Goal: Task Accomplishment & Management: Manage account settings

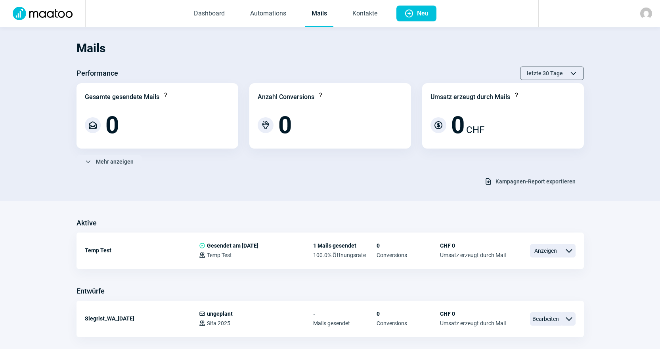
click at [644, 11] on img at bounding box center [646, 14] width 12 height 12
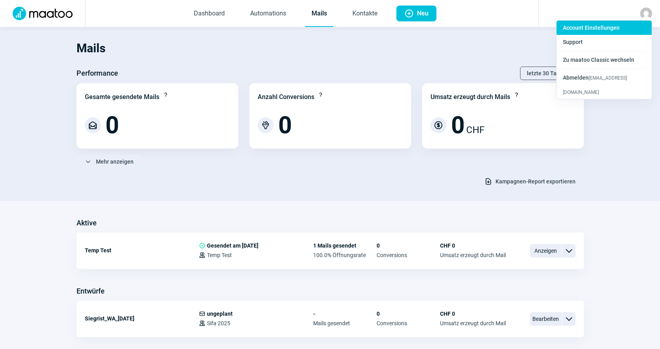
click at [623, 24] on div "Account Einstellungen" at bounding box center [603, 28] width 95 height 14
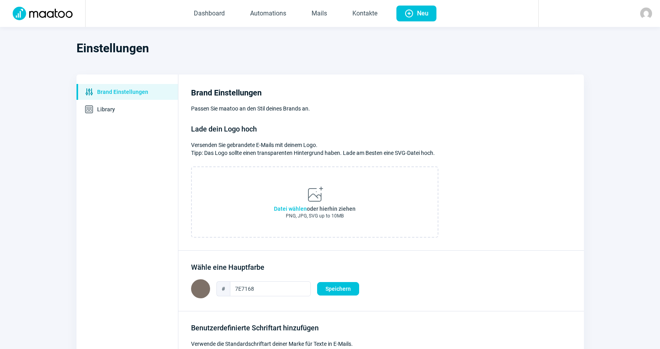
click at [650, 9] on img at bounding box center [646, 14] width 12 height 12
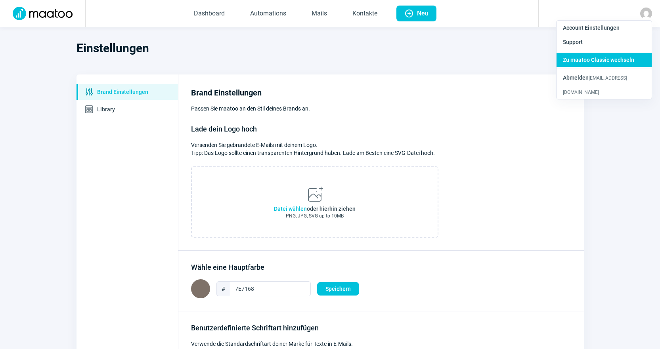
click at [634, 61] on div "Zu maatoo Classic wechseln" at bounding box center [603, 60] width 95 height 14
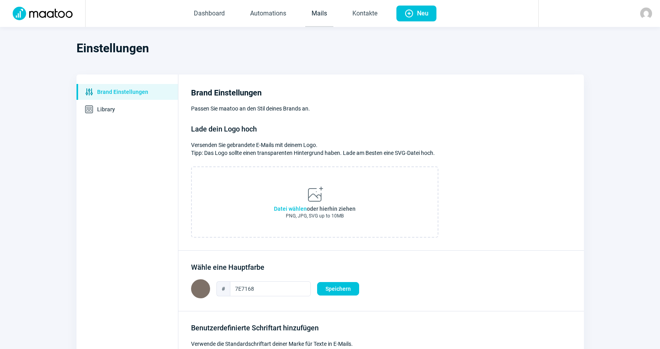
click at [317, 20] on link "Mails" at bounding box center [319, 14] width 28 height 26
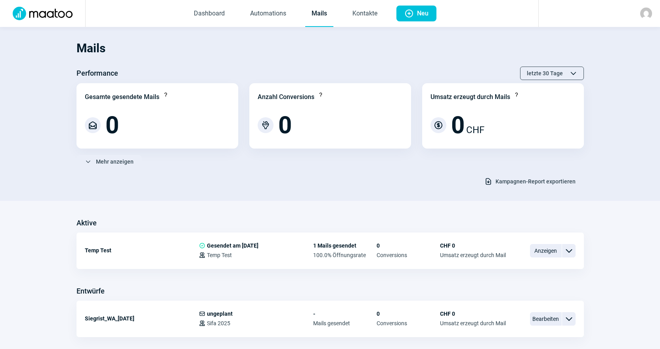
click at [336, 53] on h1 "Mails" at bounding box center [329, 48] width 507 height 27
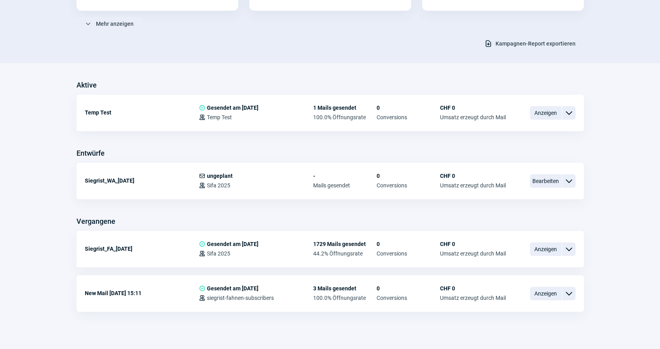
scroll to position [147, 0]
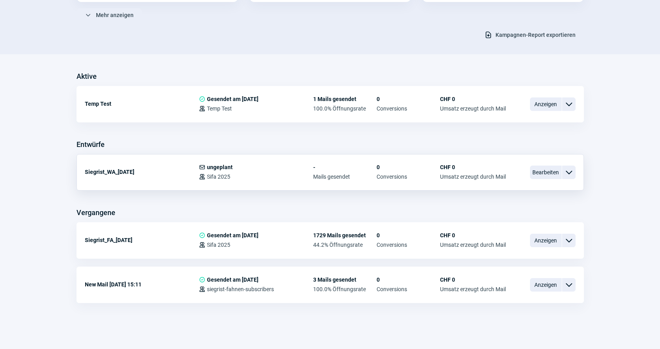
click at [569, 174] on span "ChevronDown icon" at bounding box center [569, 173] width 10 height 10
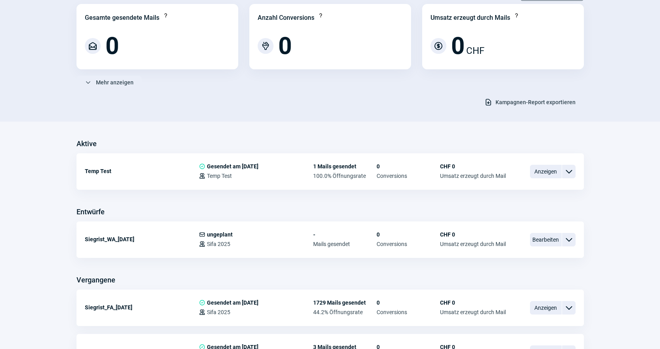
scroll to position [0, 0]
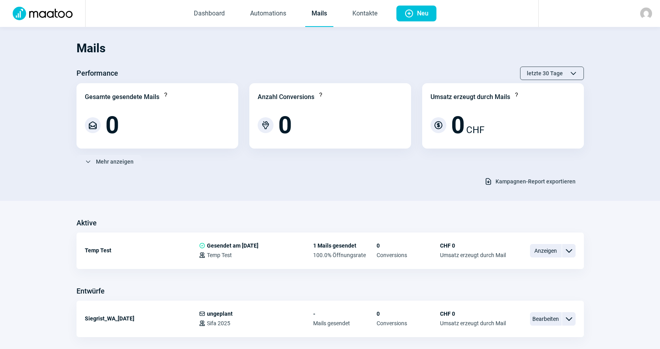
click at [649, 13] on img at bounding box center [646, 14] width 12 height 12
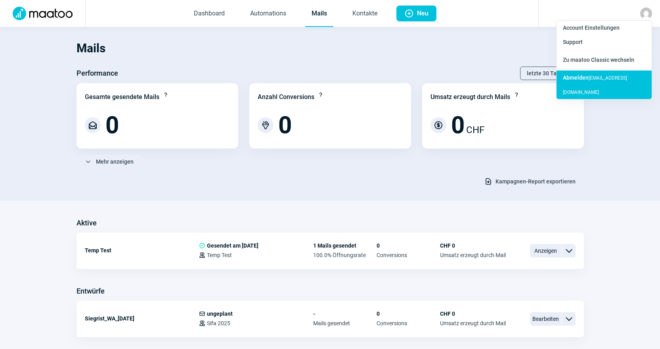
click at [612, 77] on div "Abmelden dzeva.tafoski@rosmerta.ch" at bounding box center [603, 85] width 95 height 29
